Goal: Information Seeking & Learning: Learn about a topic

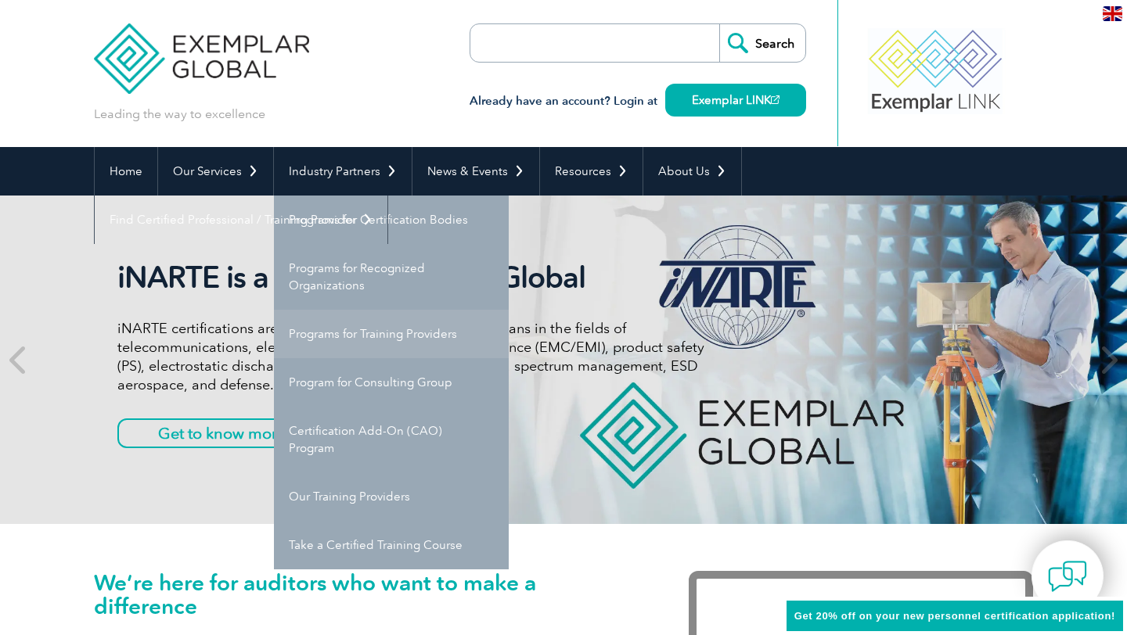
click at [429, 337] on link "Programs for Training Providers" at bounding box center [391, 334] width 235 height 49
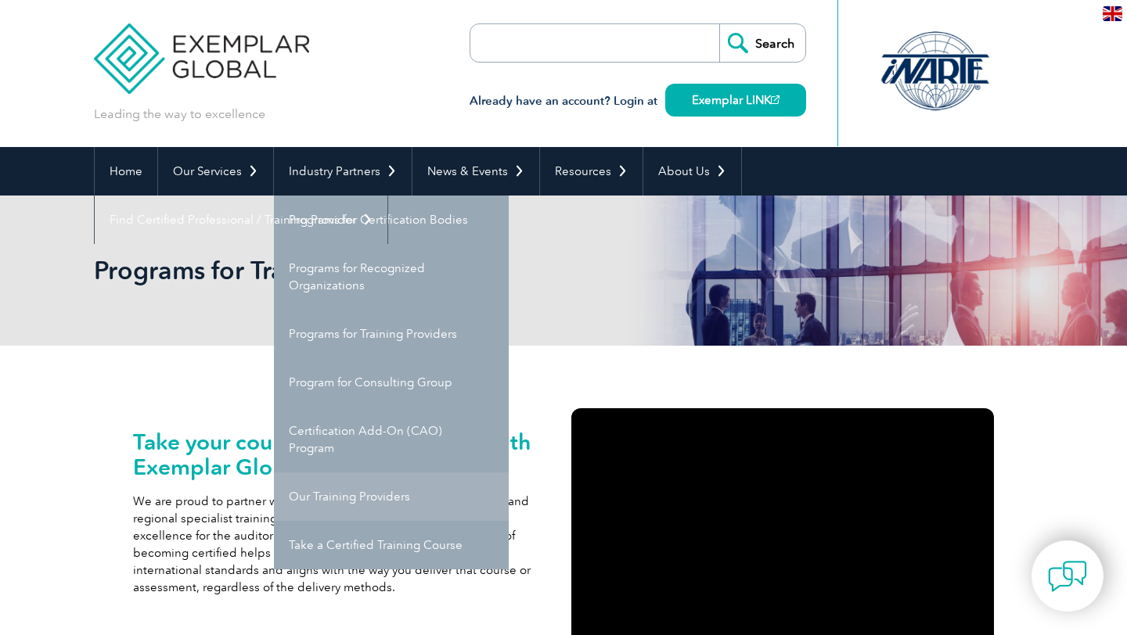
click at [358, 495] on link "Our Training Providers" at bounding box center [391, 497] width 235 height 49
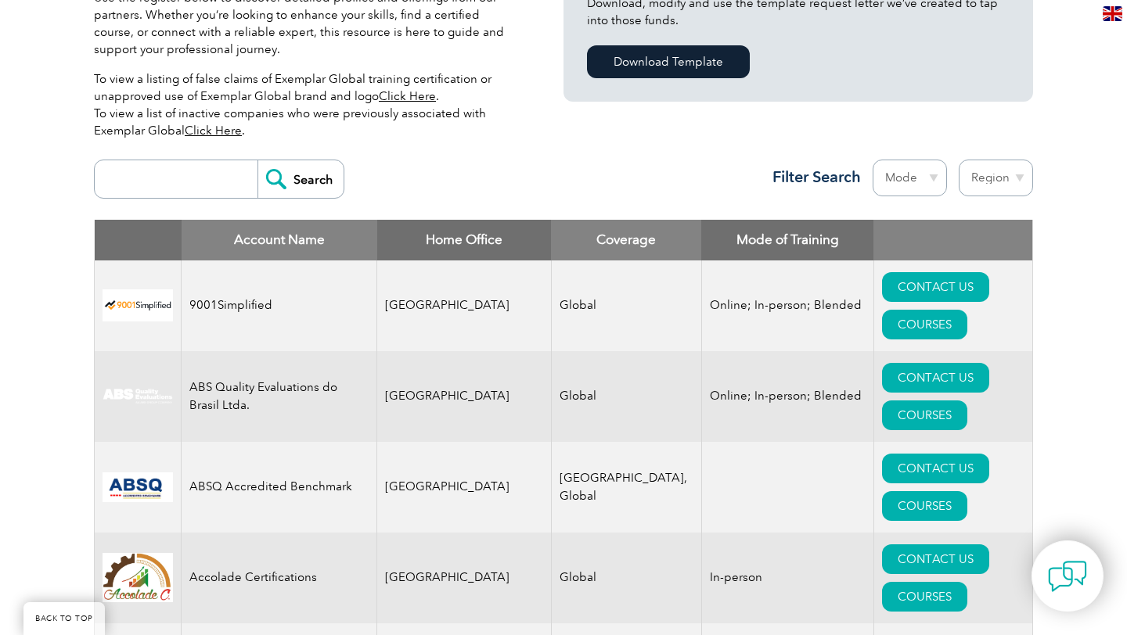
scroll to position [477, 0]
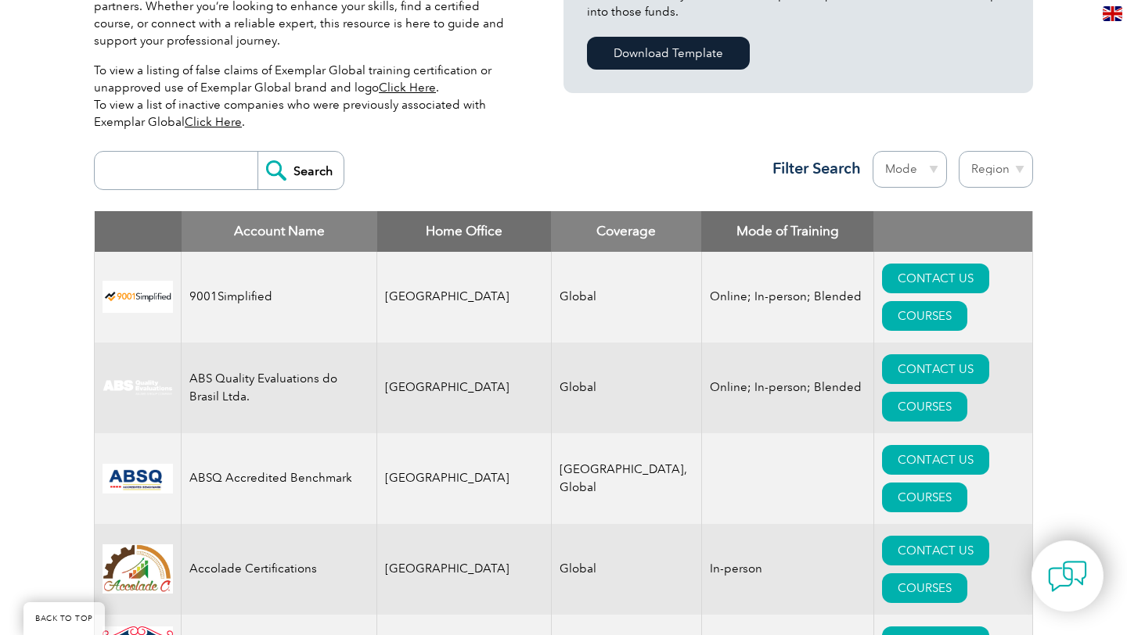
click at [205, 153] on input "search" at bounding box center [180, 171] width 155 height 38
type input "business process"
click at [269, 177] on input "Search" at bounding box center [300, 171] width 86 height 38
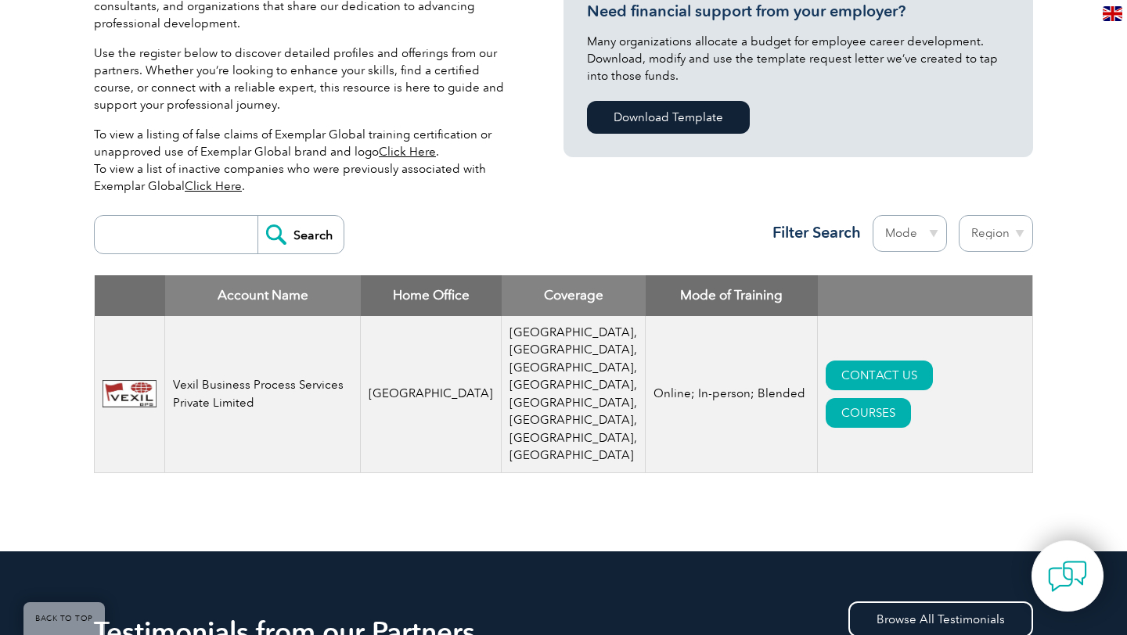
scroll to position [398, 0]
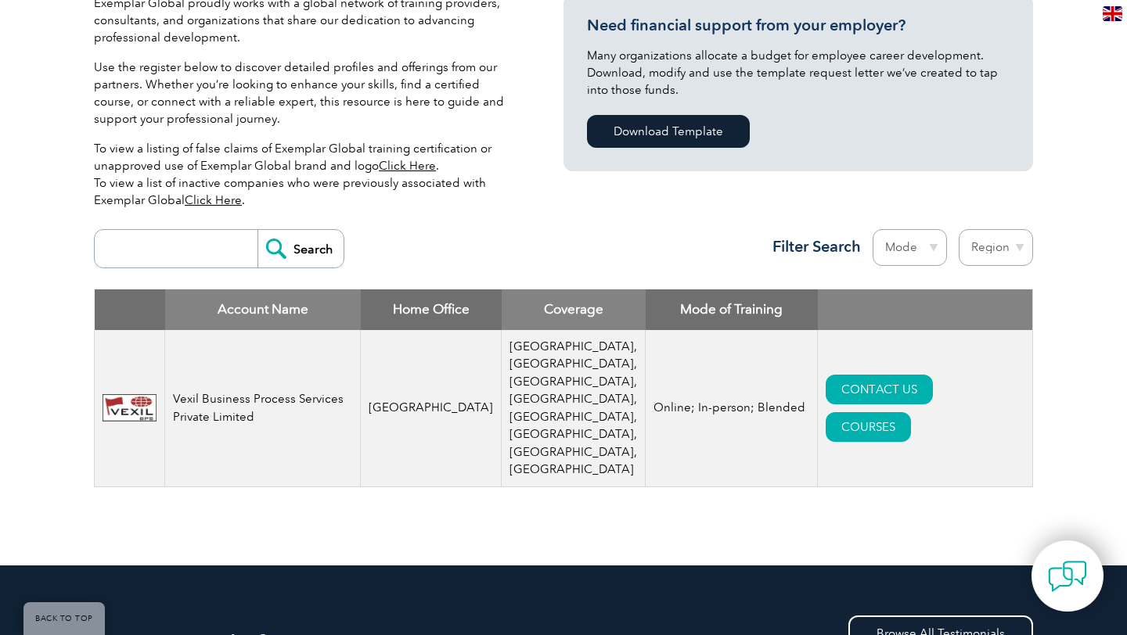
click at [236, 202] on link "Click Here" at bounding box center [213, 200] width 57 height 14
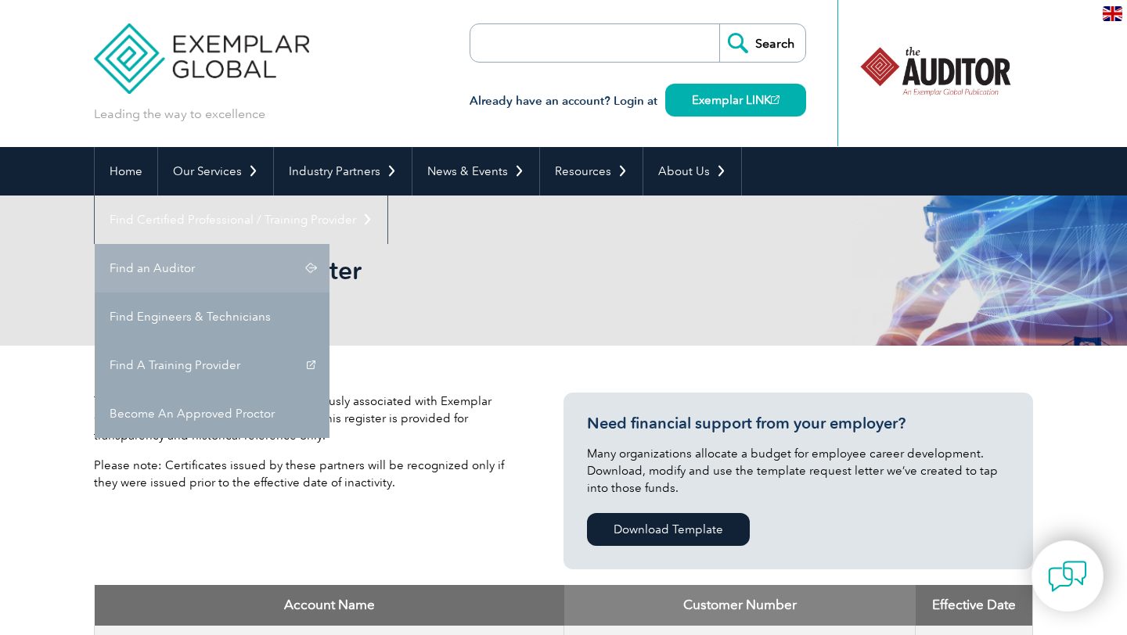
click at [329, 244] on link "Find an Auditor" at bounding box center [212, 268] width 235 height 49
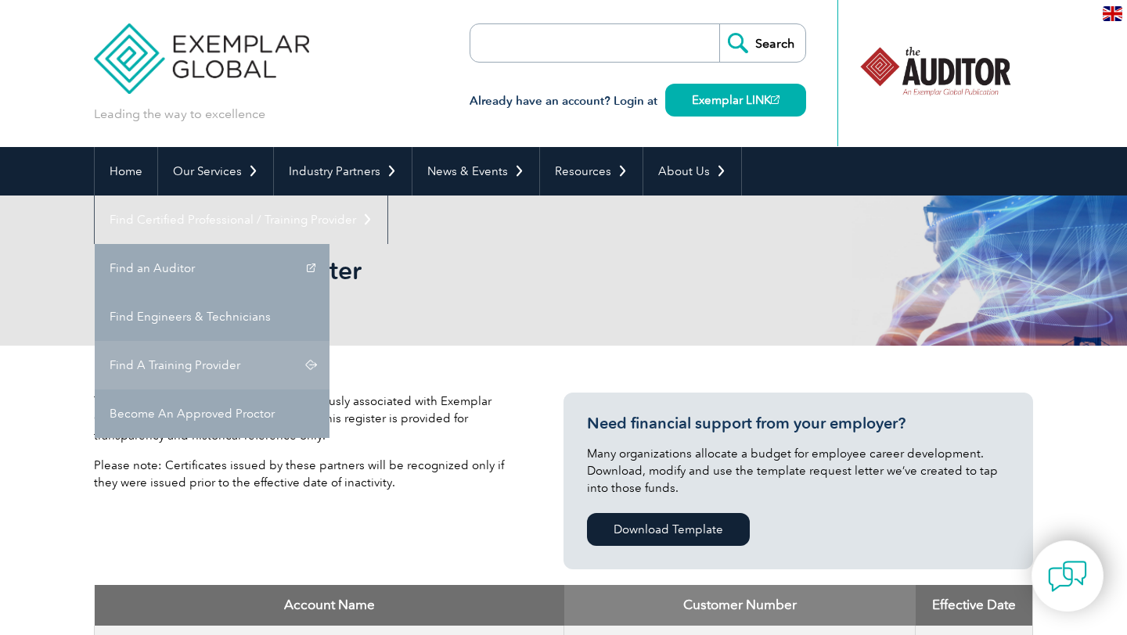
click at [329, 341] on link "Find A Training Provider" at bounding box center [212, 365] width 235 height 49
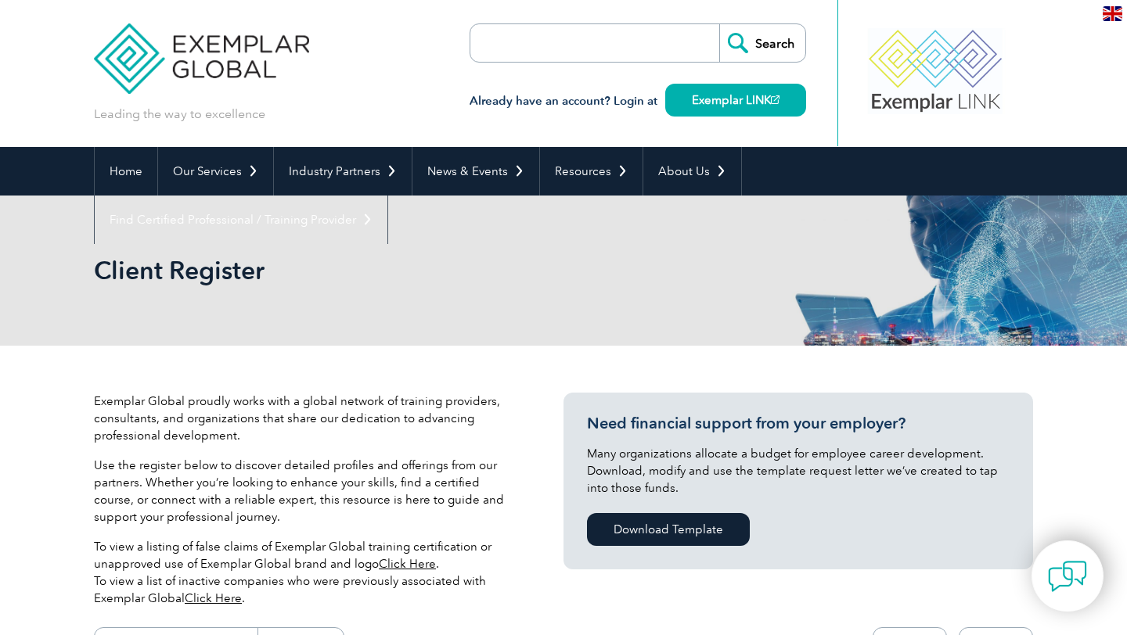
click at [466, 309] on div "Client Register" at bounding box center [563, 271] width 939 height 150
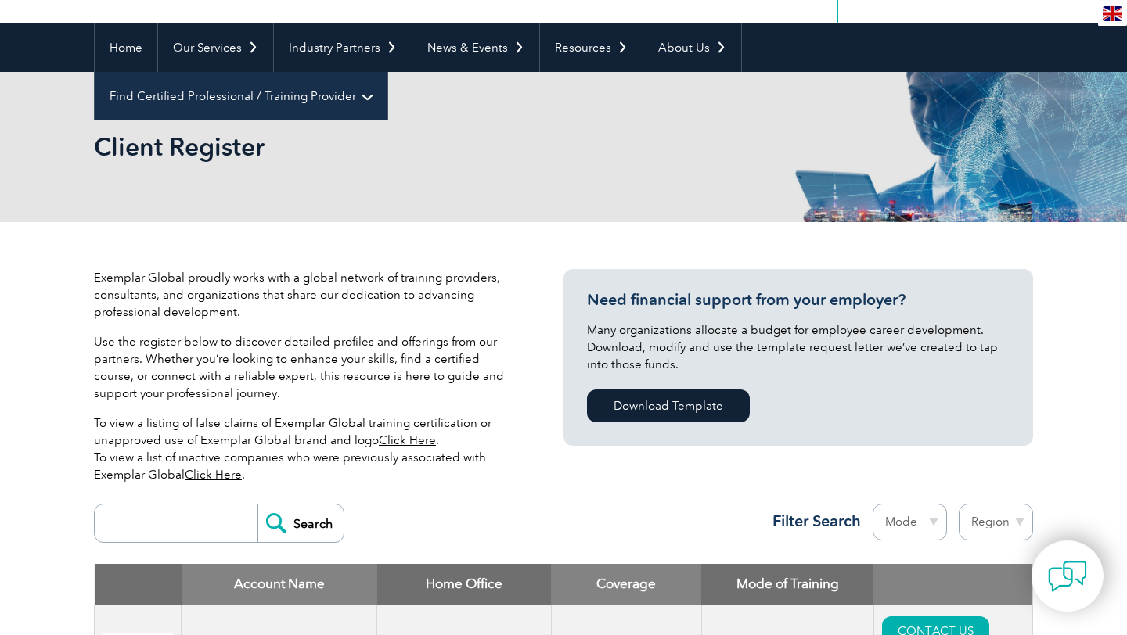
scroll to position [85, 0]
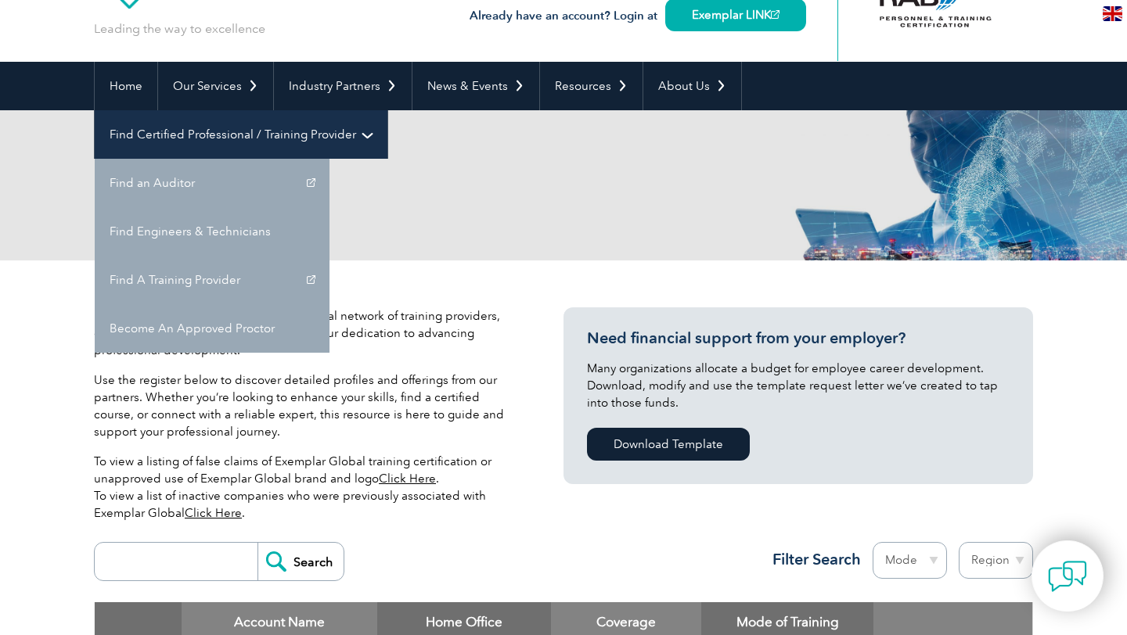
click at [387, 110] on link "Find Certified Professional / Training Provider" at bounding box center [241, 134] width 293 height 49
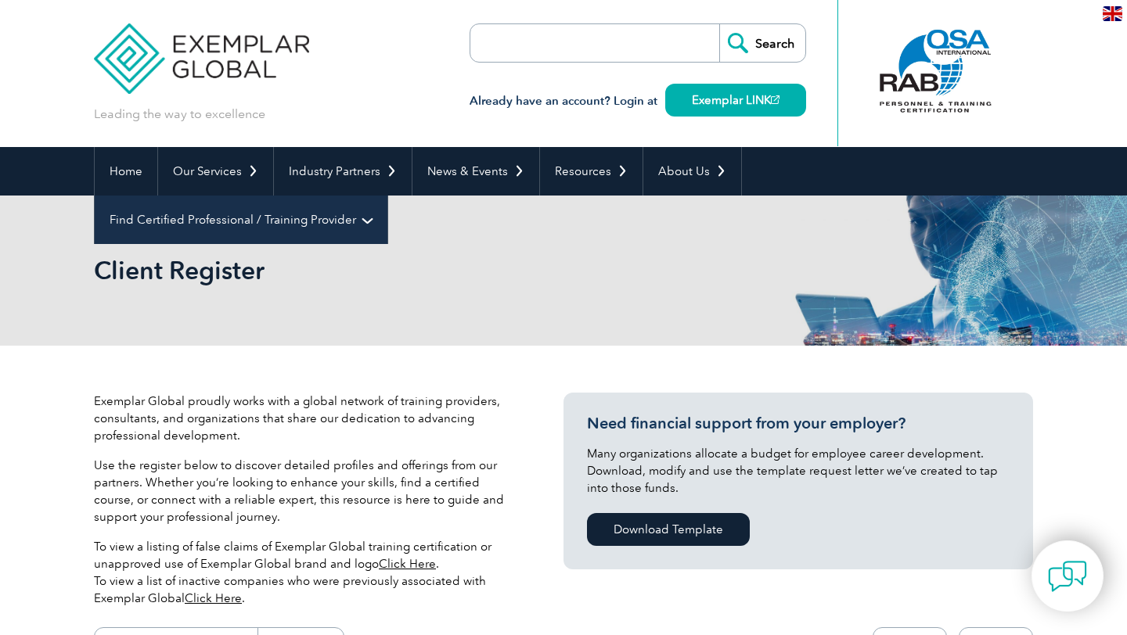
click at [387, 196] on link "Find Certified Professional / Training Provider" at bounding box center [241, 220] width 293 height 49
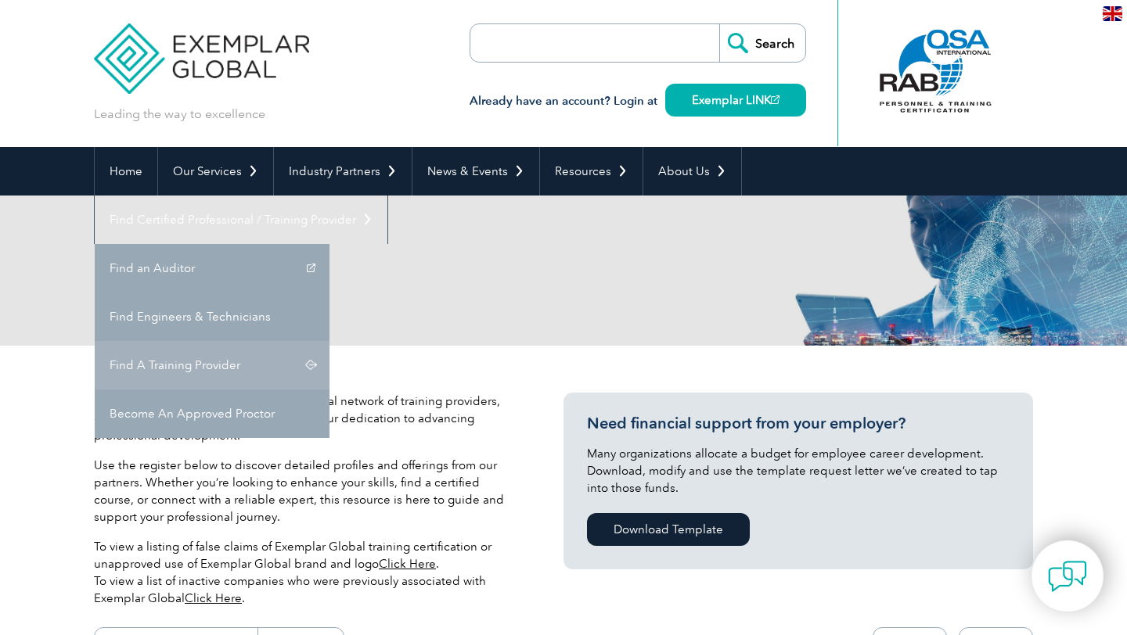
click at [329, 341] on link "Find A Training Provider" at bounding box center [212, 365] width 235 height 49
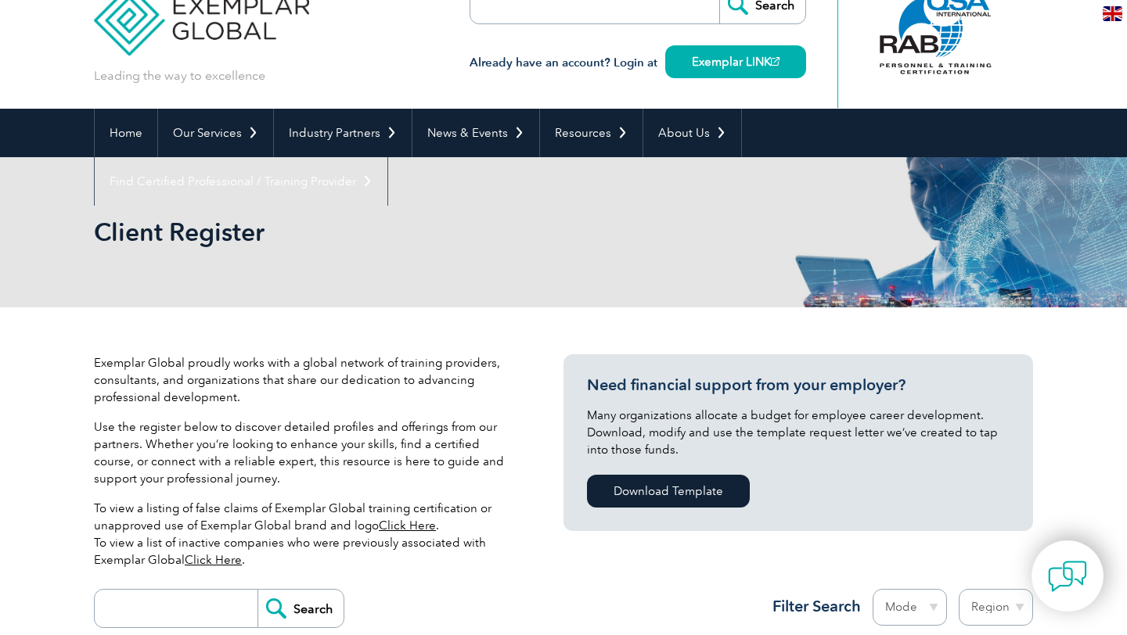
scroll to position [57, 0]
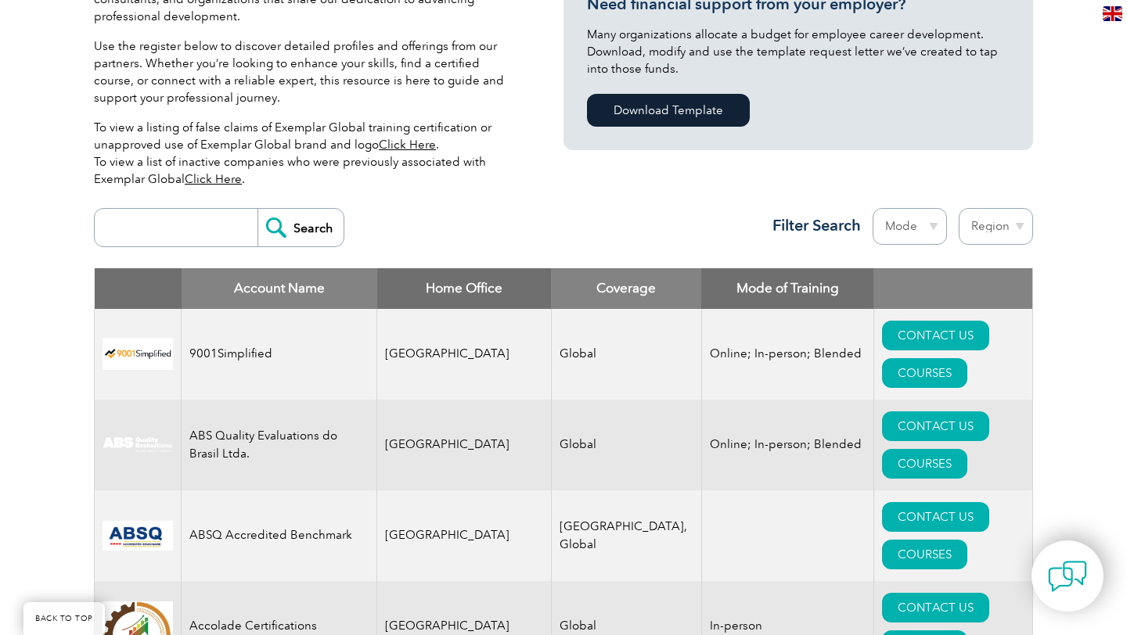
scroll to position [381, 0]
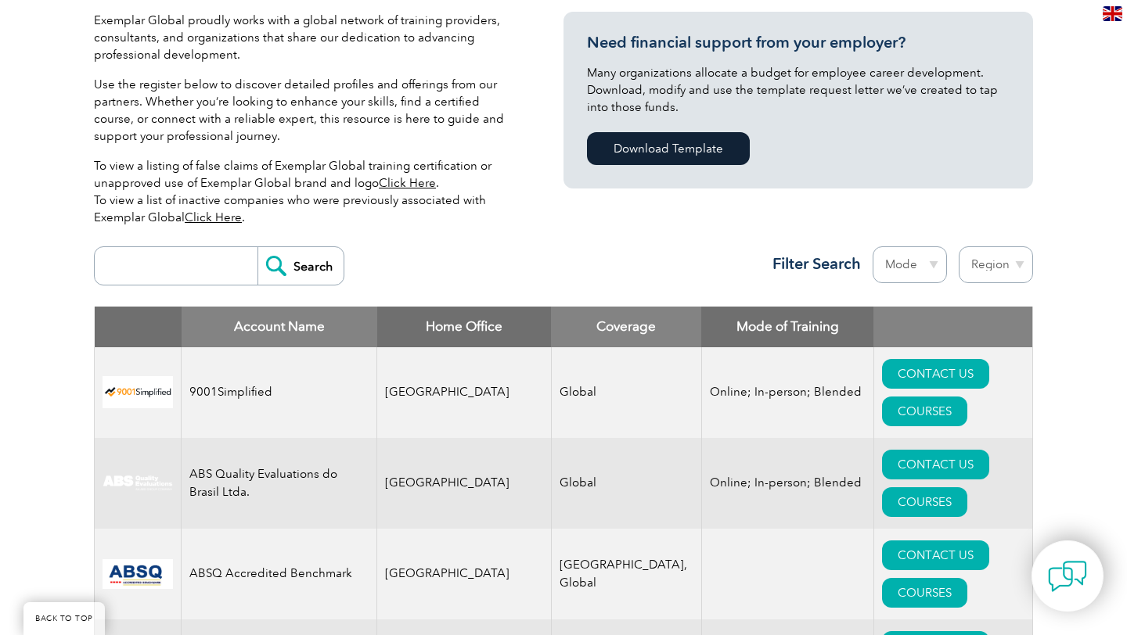
click at [916, 260] on select "Mode Online In-person Blended" at bounding box center [910, 265] width 74 height 37
click at [991, 257] on select "Region Australia Bahrain Bangladesh Brazil Canada Colombia Dominican Republic E…" at bounding box center [996, 265] width 74 height 37
click at [933, 260] on select "Mode Online In-person Blended" at bounding box center [910, 265] width 74 height 37
click at [166, 273] on input "search" at bounding box center [180, 266] width 155 height 38
click at [149, 252] on input "tnaghom" at bounding box center [180, 266] width 155 height 38
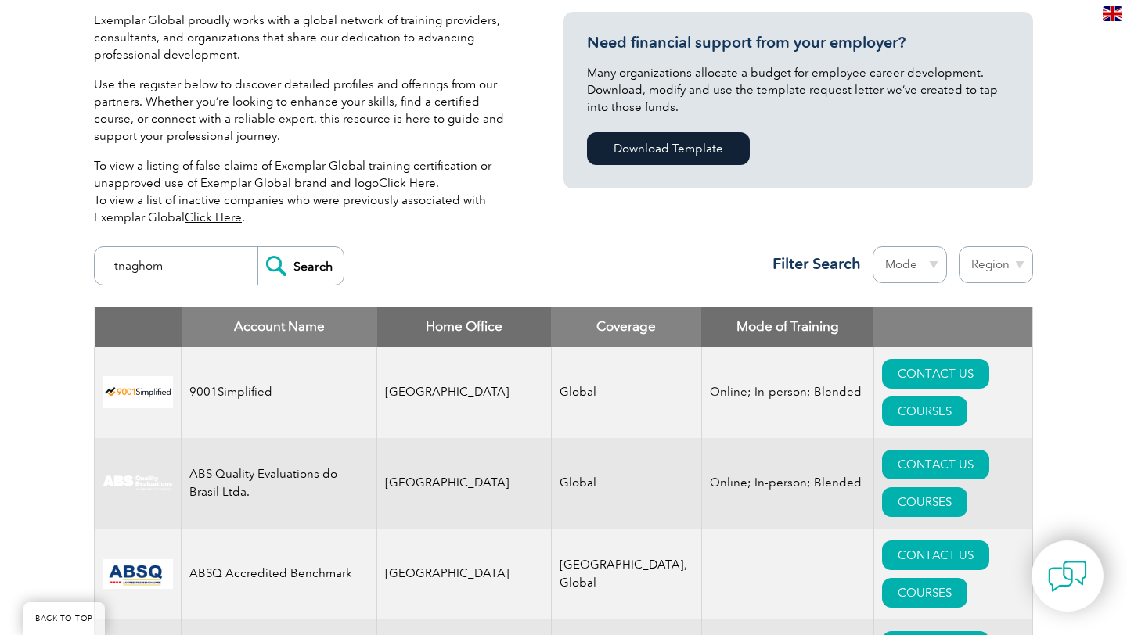
click at [149, 252] on input "tnaghom" at bounding box center [180, 266] width 155 height 38
type input "business process"
click at [304, 261] on input "Search" at bounding box center [300, 266] width 86 height 38
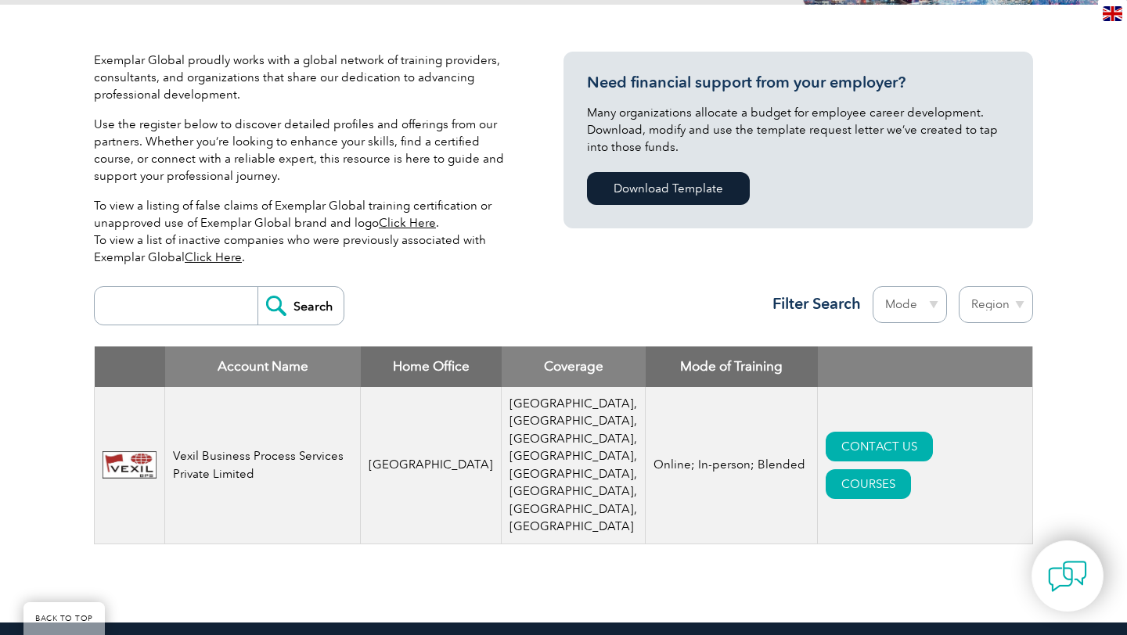
scroll to position [329, 0]
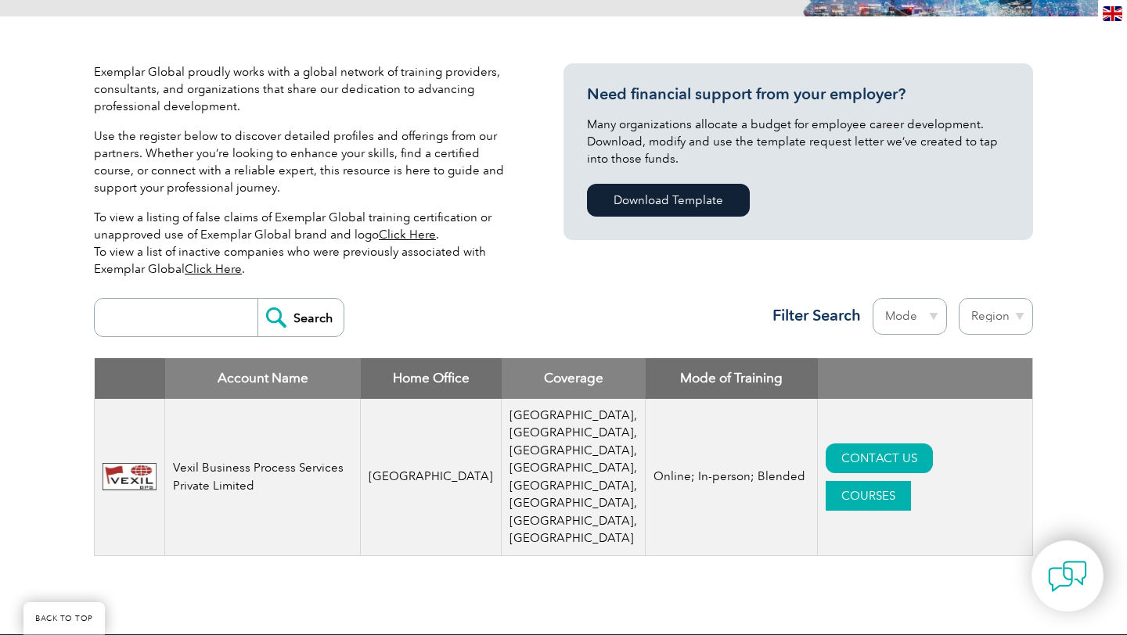
click at [908, 481] on link "COURSES" at bounding box center [868, 496] width 85 height 30
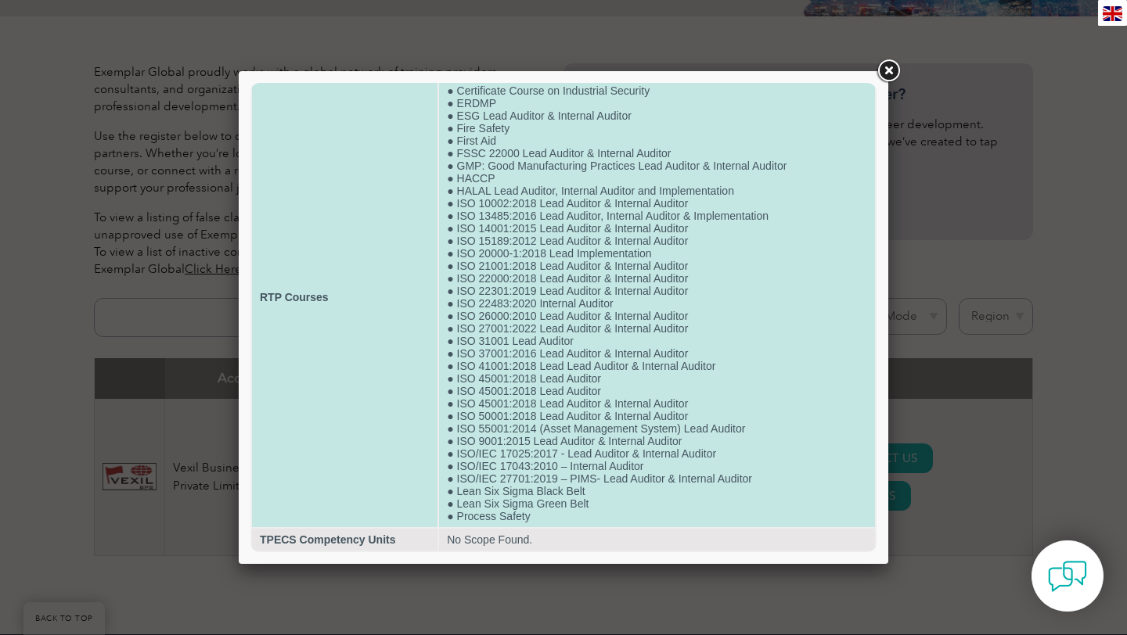
scroll to position [64, 0]
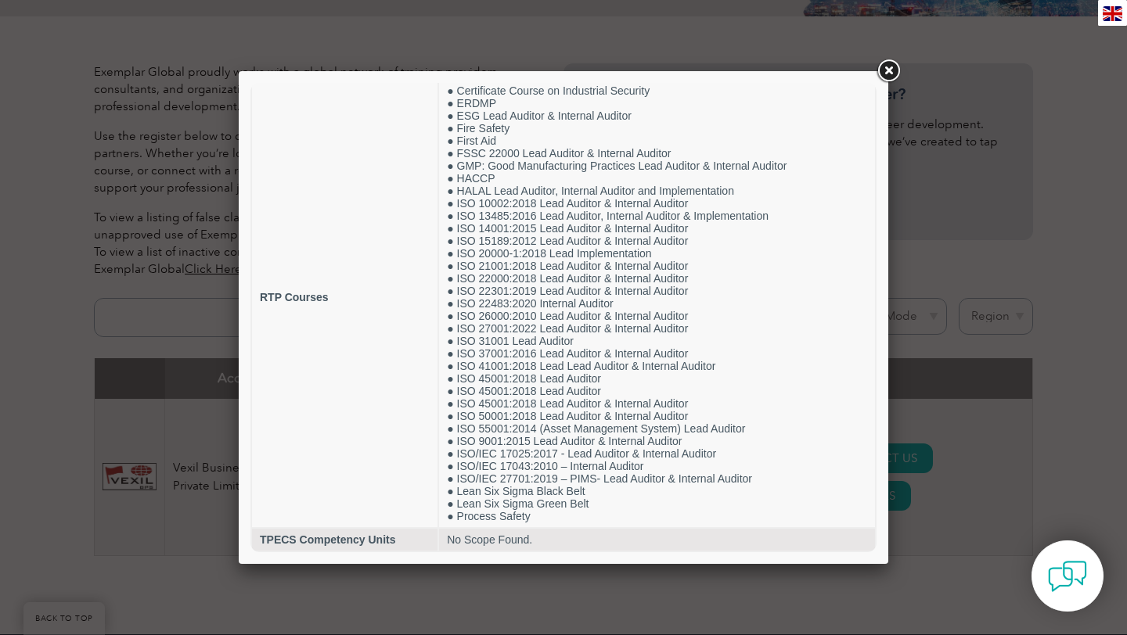
click at [888, 71] on link at bounding box center [888, 71] width 28 height 28
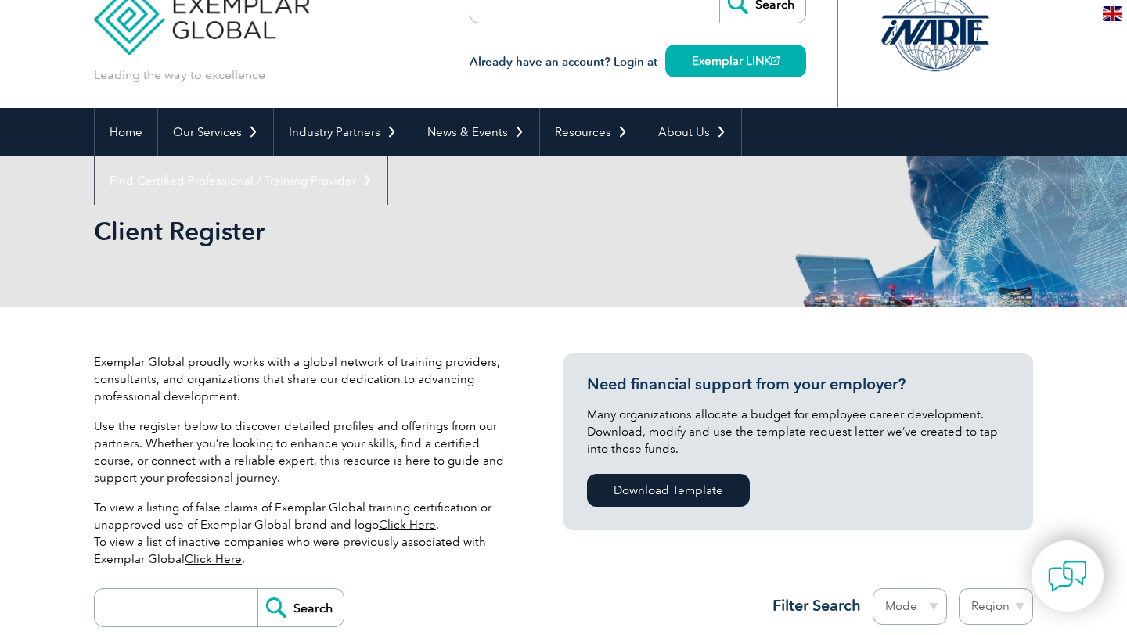
scroll to position [29, 0]
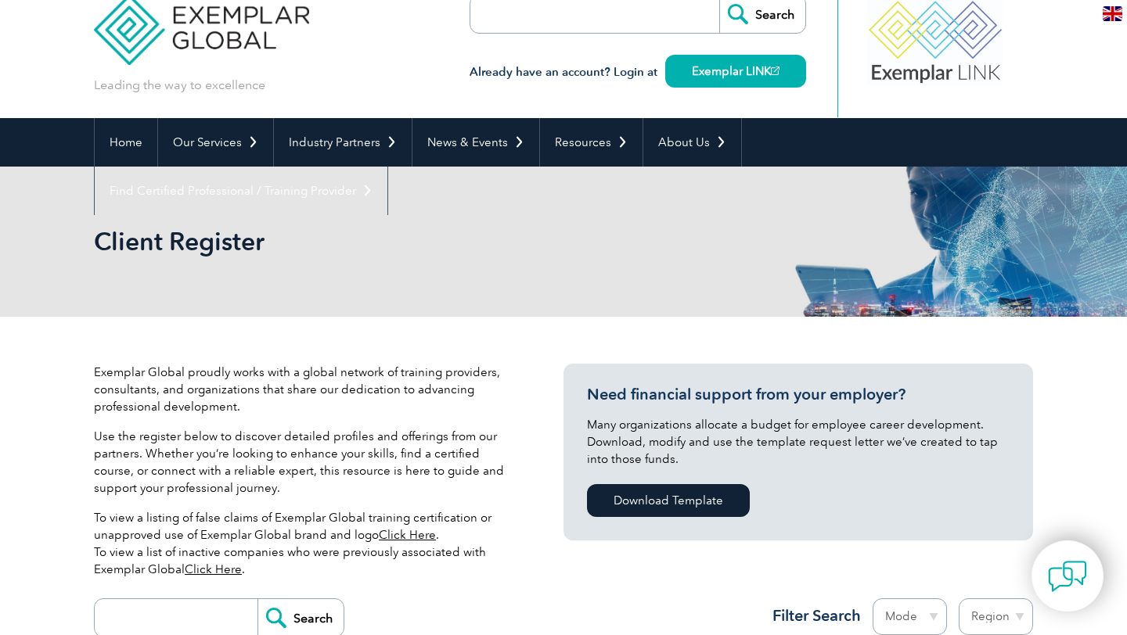
click at [407, 534] on link "Click Here" at bounding box center [407, 535] width 57 height 14
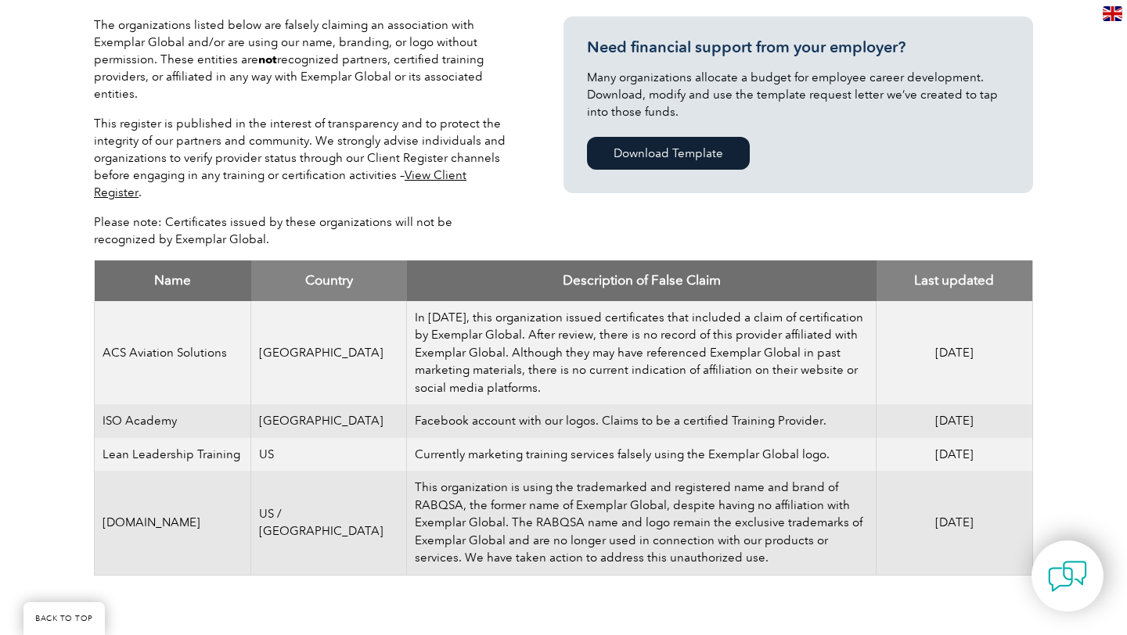
scroll to position [399, 0]
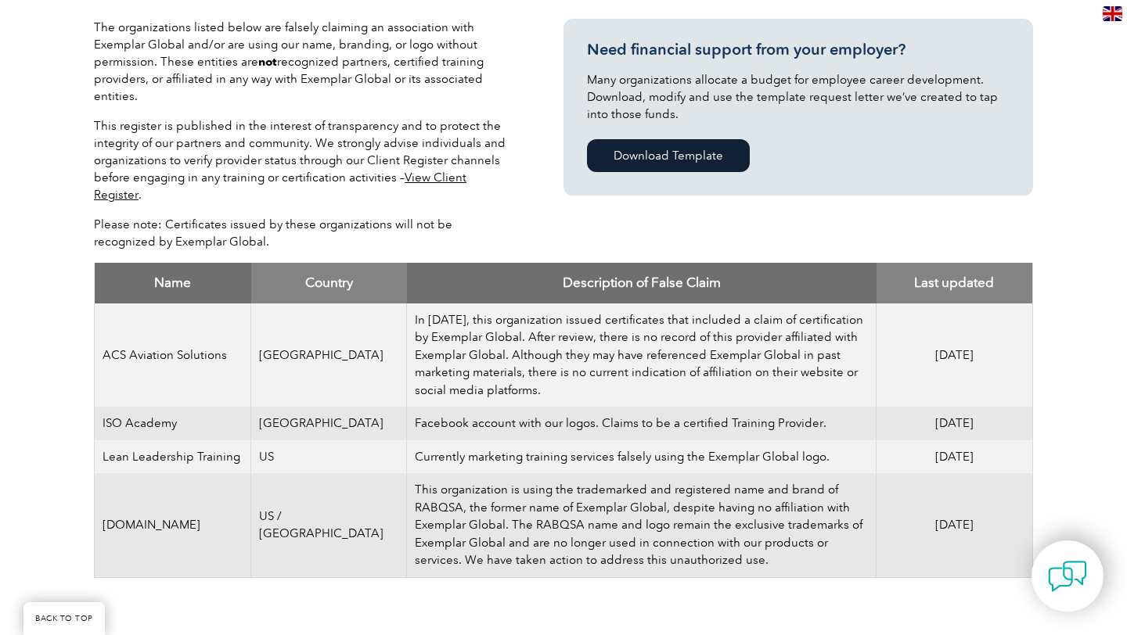
click at [462, 179] on link "View Client Register" at bounding box center [280, 186] width 373 height 31
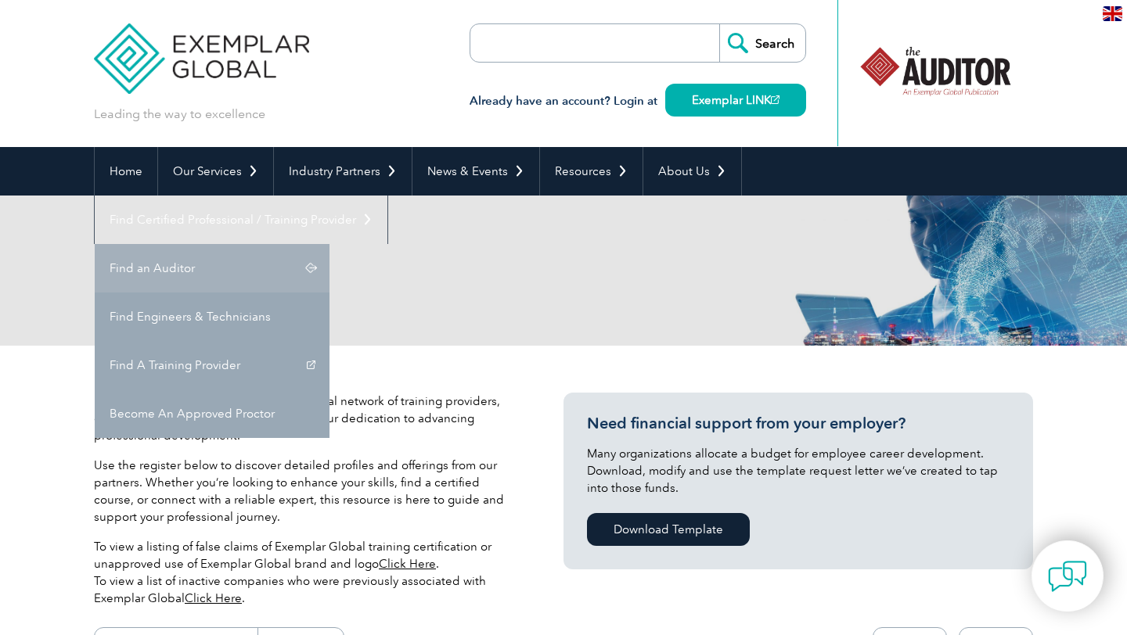
click at [329, 244] on link "Find an Auditor" at bounding box center [212, 268] width 235 height 49
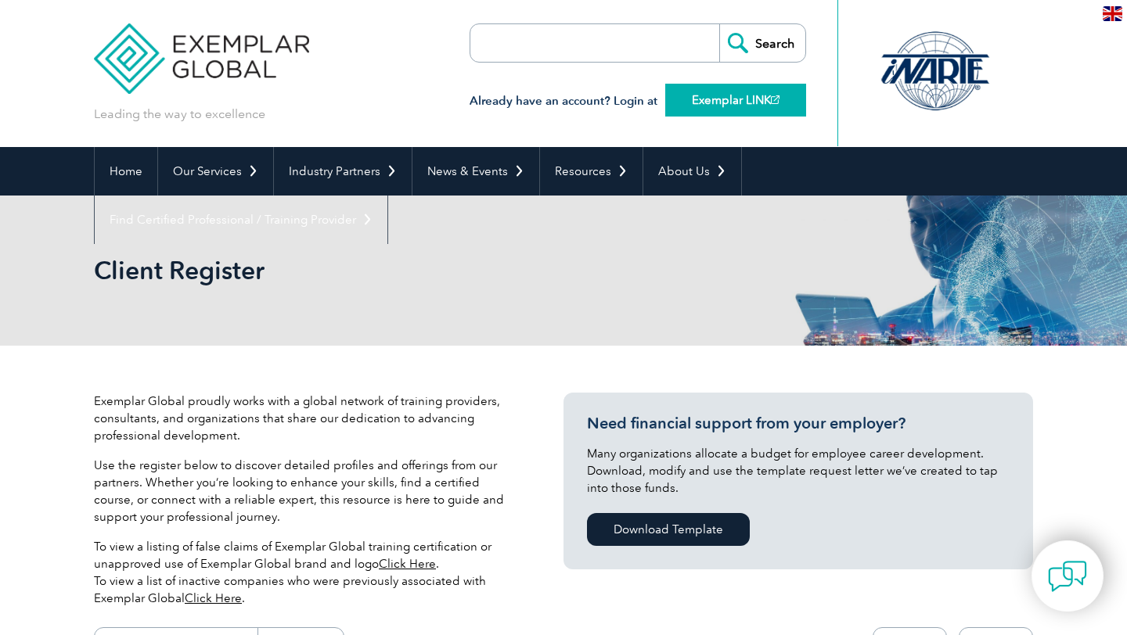
click at [761, 106] on link "Exemplar LINK" at bounding box center [735, 100] width 141 height 33
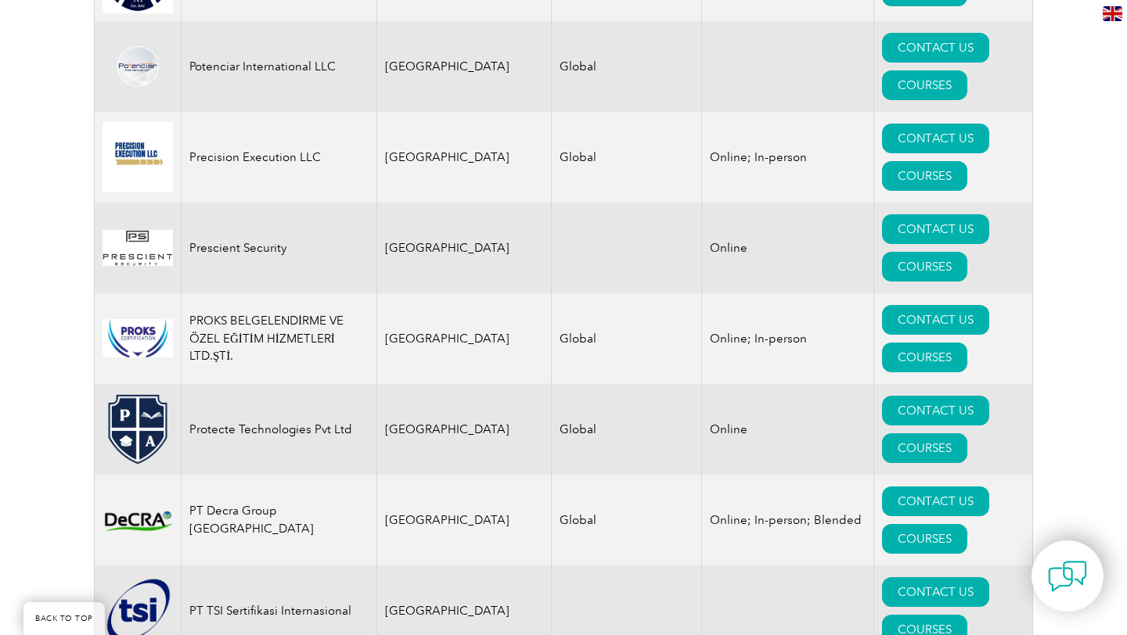
scroll to position [18663, 0]
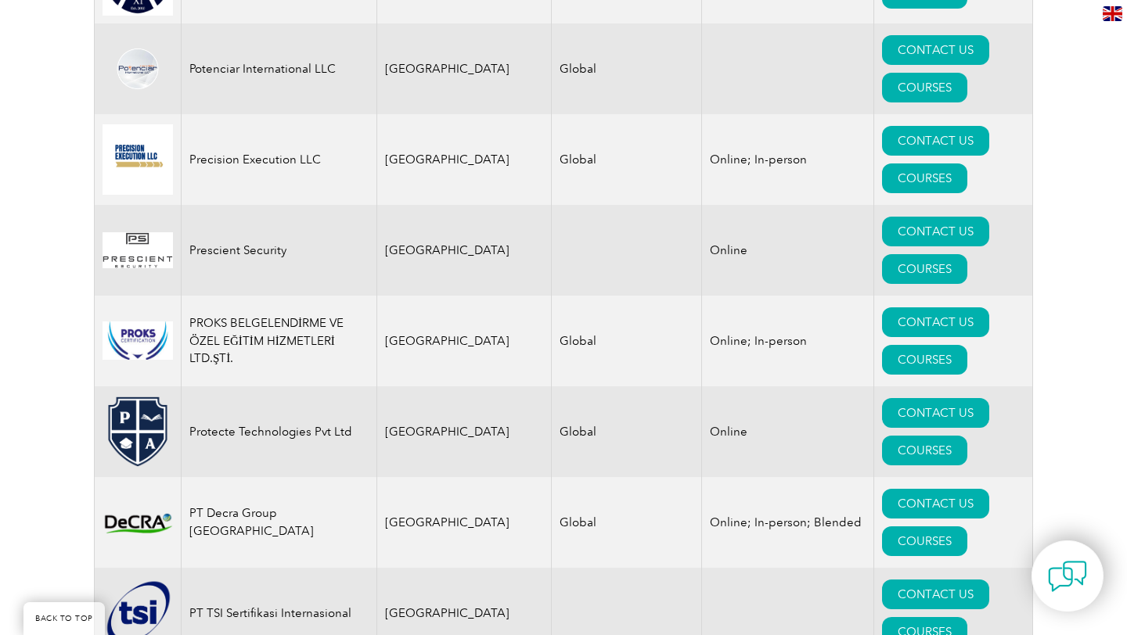
drag, startPoint x: 1071, startPoint y: 378, endPoint x: 647, endPoint y: 376, distance: 423.4
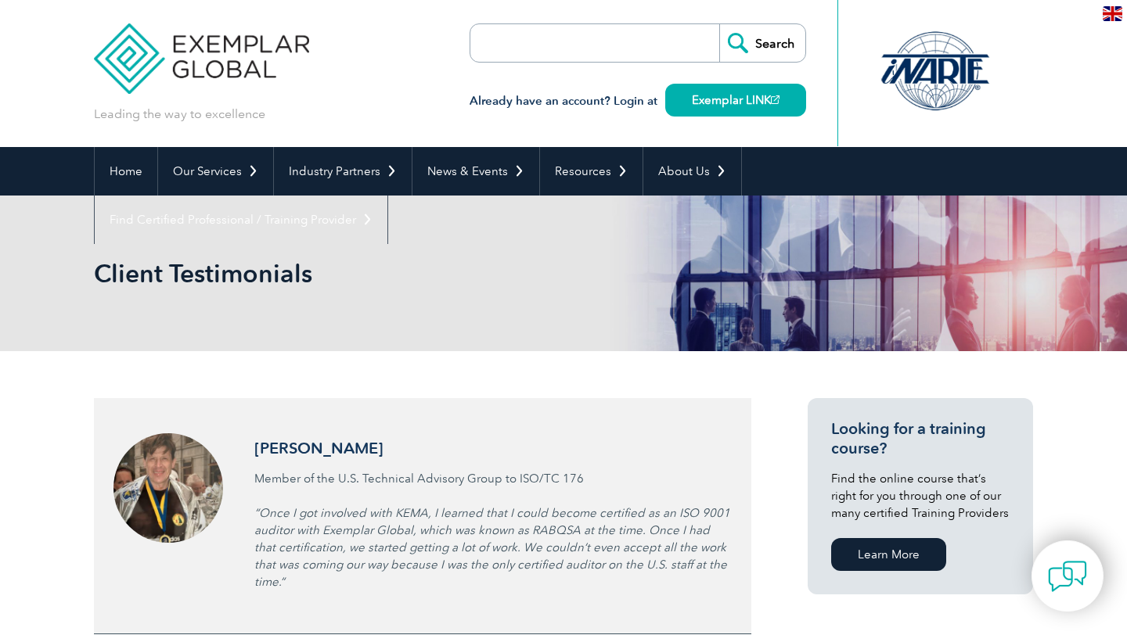
click at [499, 468] on div "[PERSON_NAME] Member of the U.S. Technical Advisory Group to ISO/TC 176 “Once I…" at bounding box center [422, 516] width 618 height 196
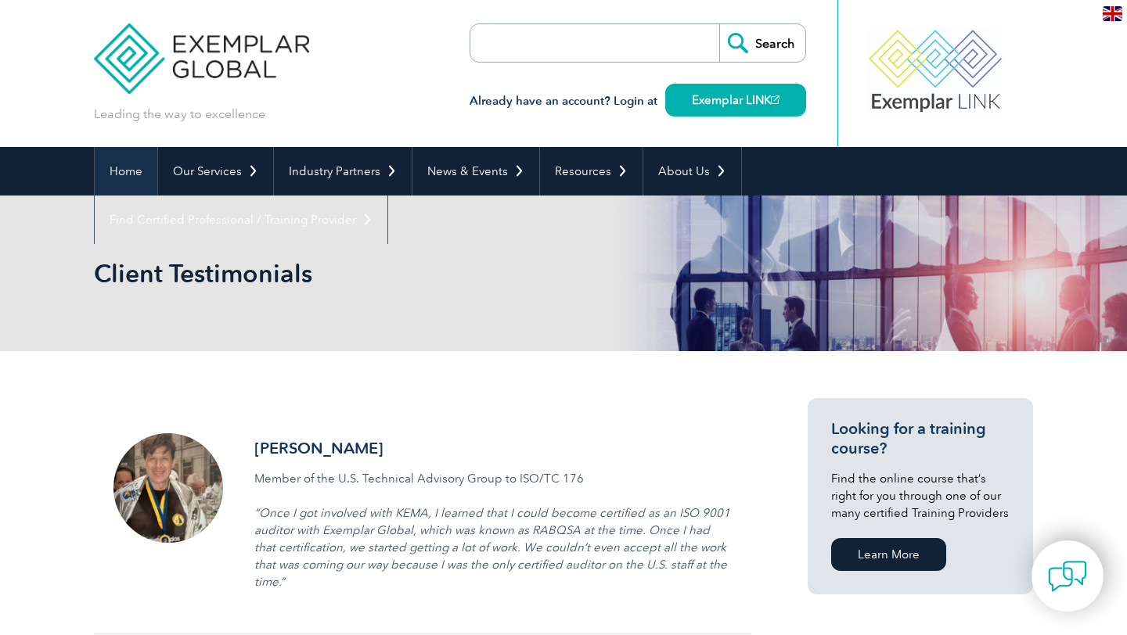
click at [131, 164] on link "Home" at bounding box center [126, 171] width 63 height 49
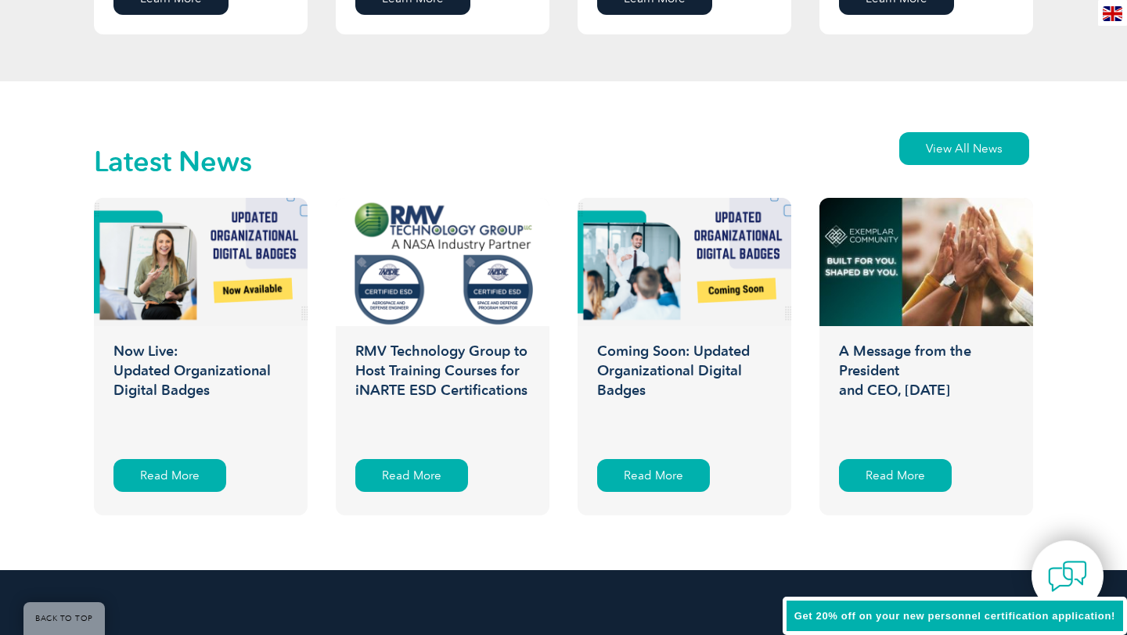
scroll to position [2371, 0]
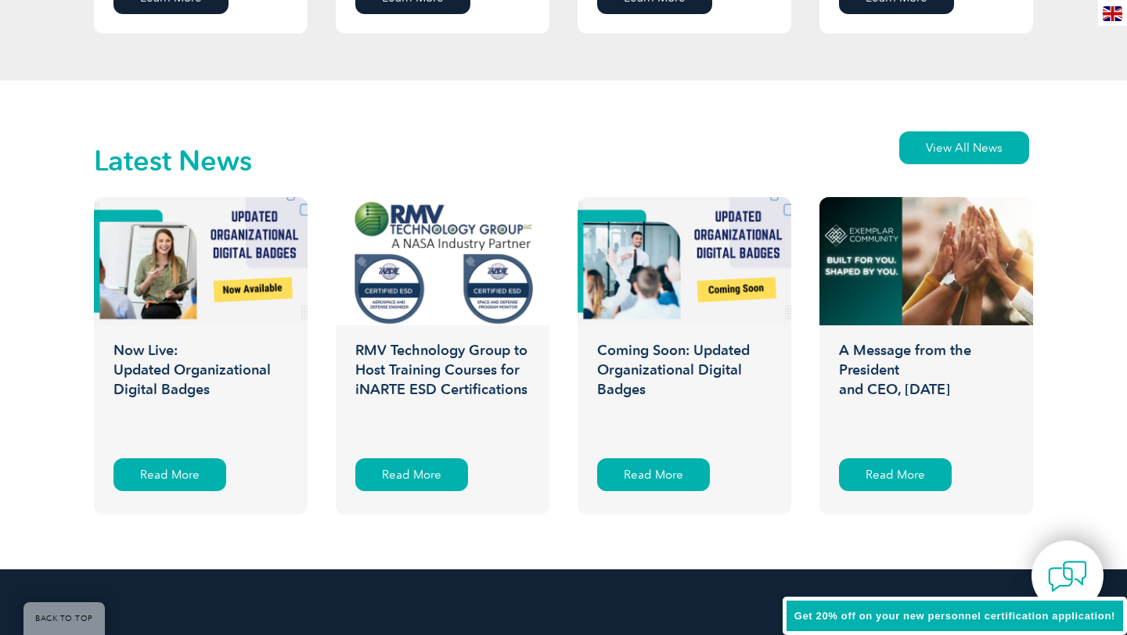
click at [988, 130] on div "Latest News View All News" at bounding box center [563, 163] width 939 height 70
click at [955, 143] on link "View All News" at bounding box center [964, 147] width 130 height 33
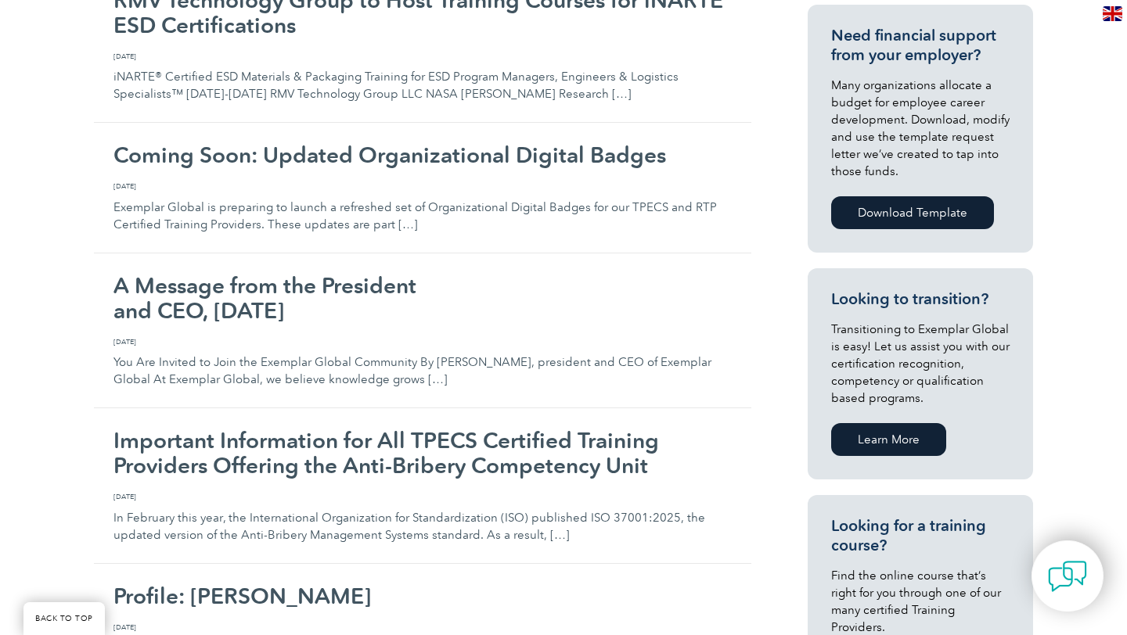
scroll to position [595, 0]
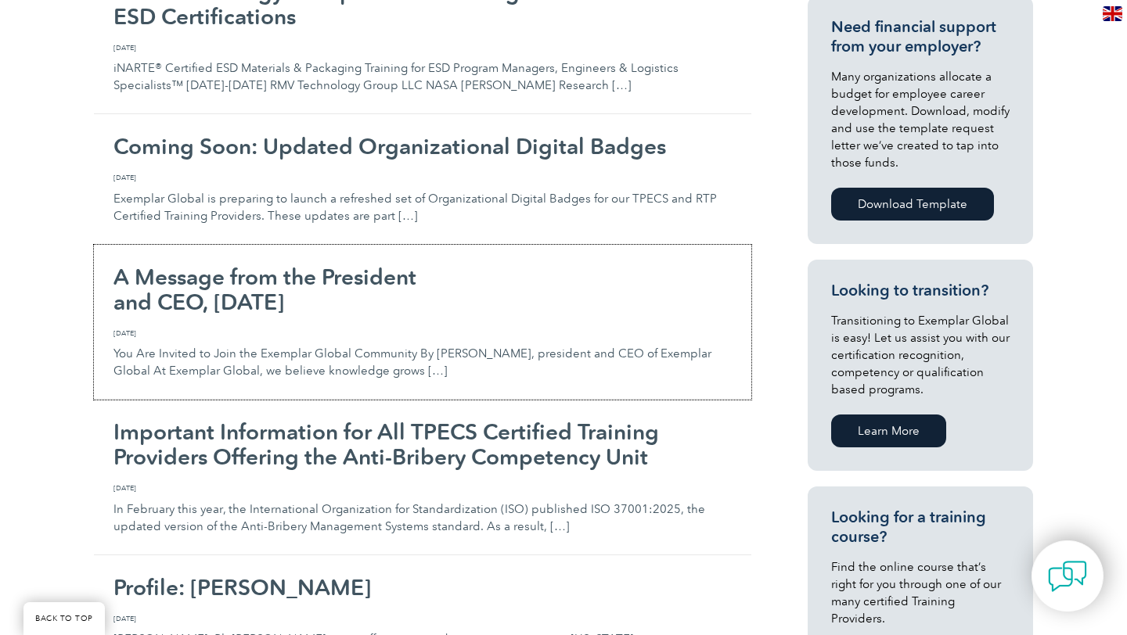
click at [360, 346] on p "You Are Invited to Join the Exemplar Global Community By [PERSON_NAME], preside…" at bounding box center [422, 354] width 618 height 52
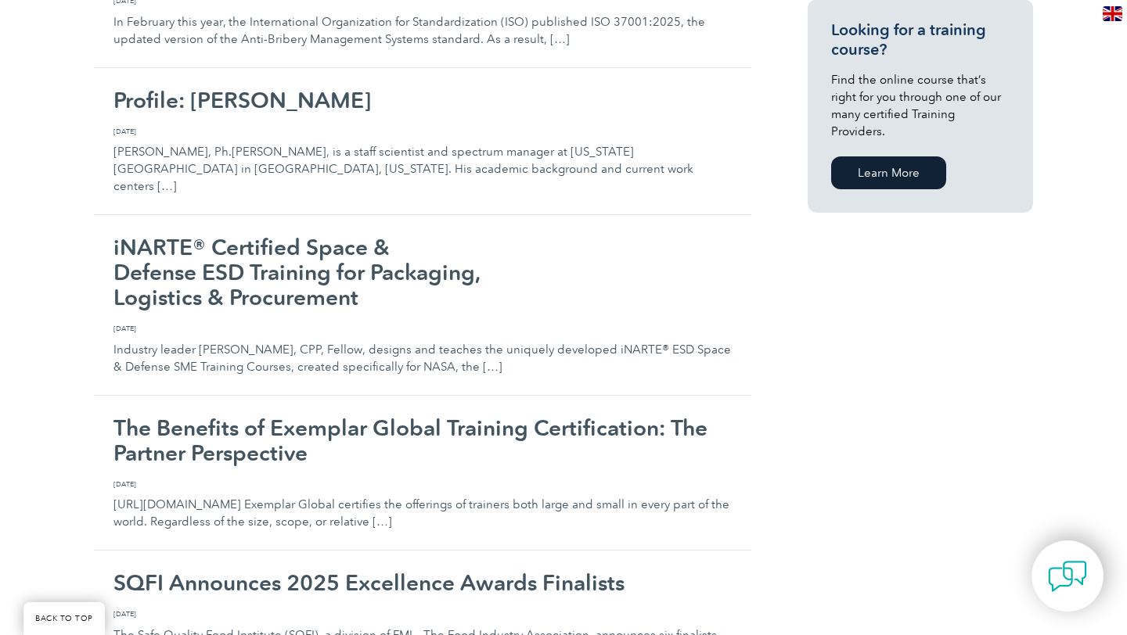
scroll to position [1135, 0]
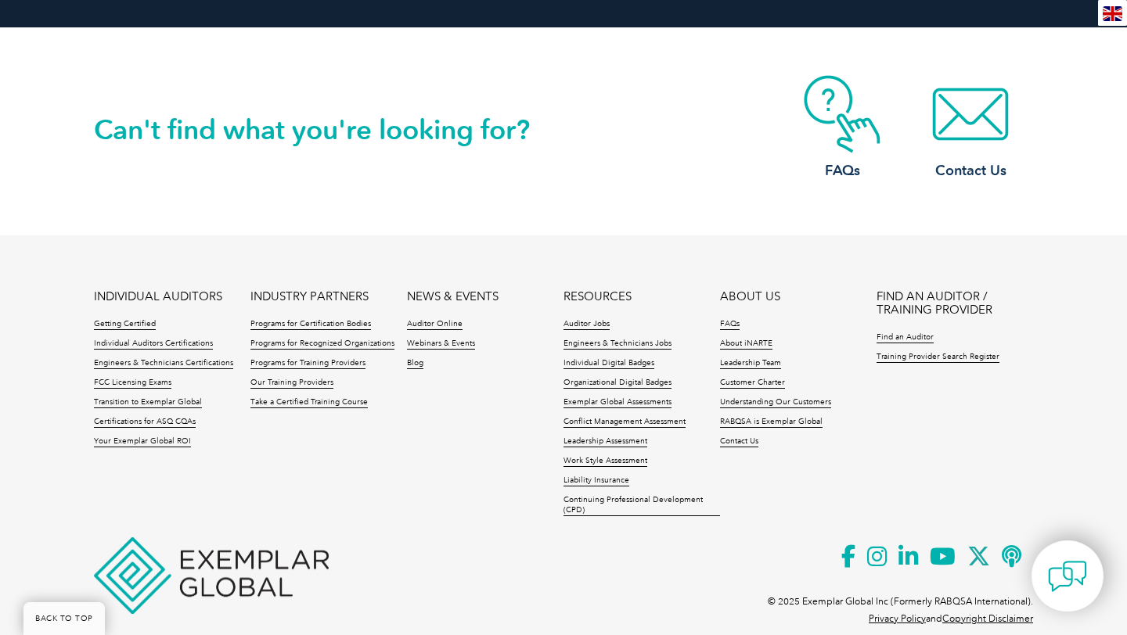
scroll to position [1944, 0]
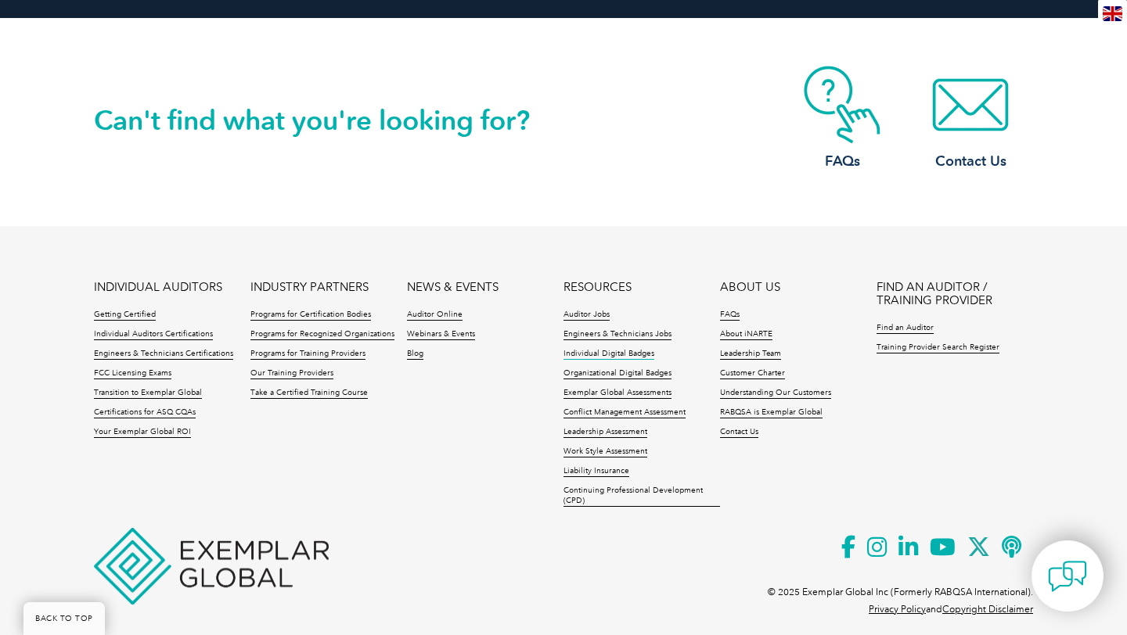
click at [640, 349] on link "Individual Digital Badges" at bounding box center [608, 354] width 91 height 11
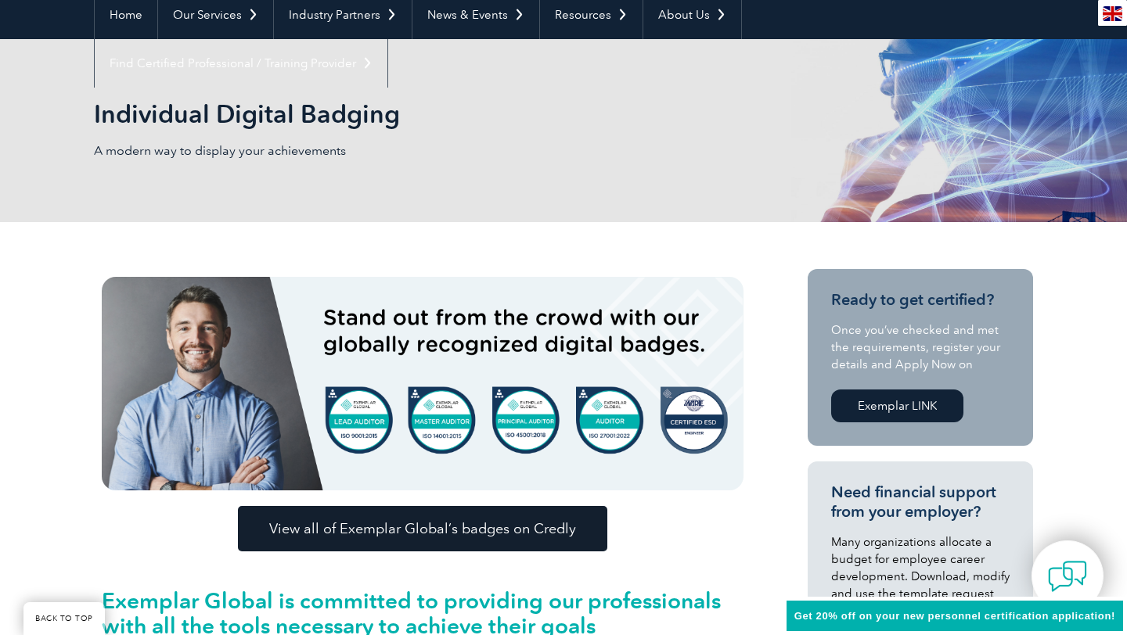
scroll to position [170, 0]
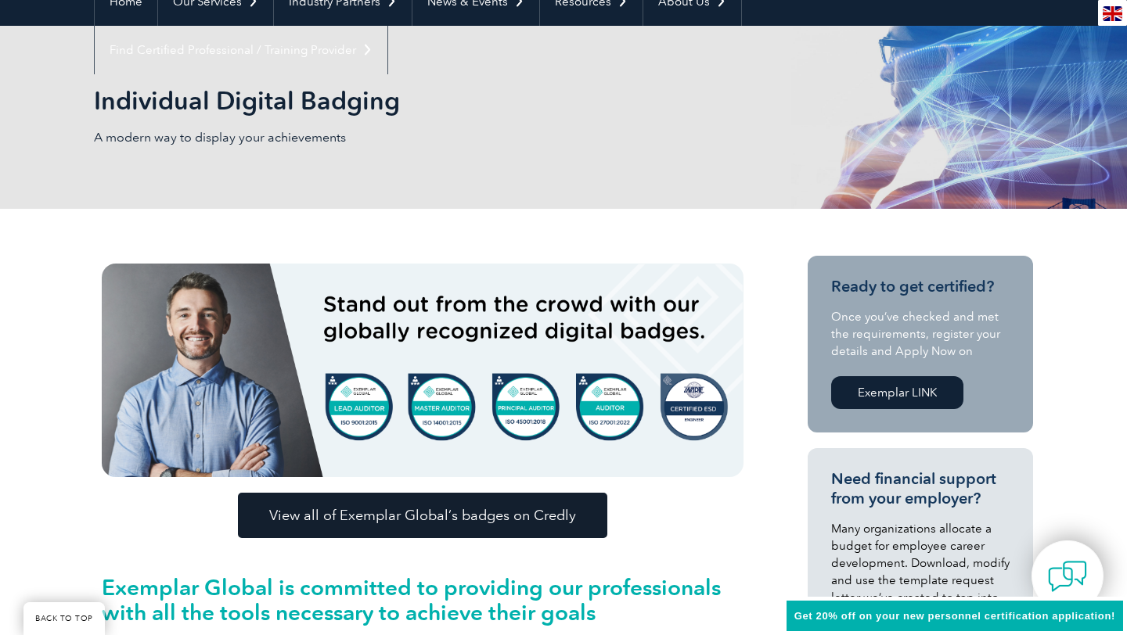
click at [445, 523] on span "View all of Exemplar Global’s badges on Credly" at bounding box center [422, 516] width 307 height 14
